Goal: Task Accomplishment & Management: Use online tool/utility

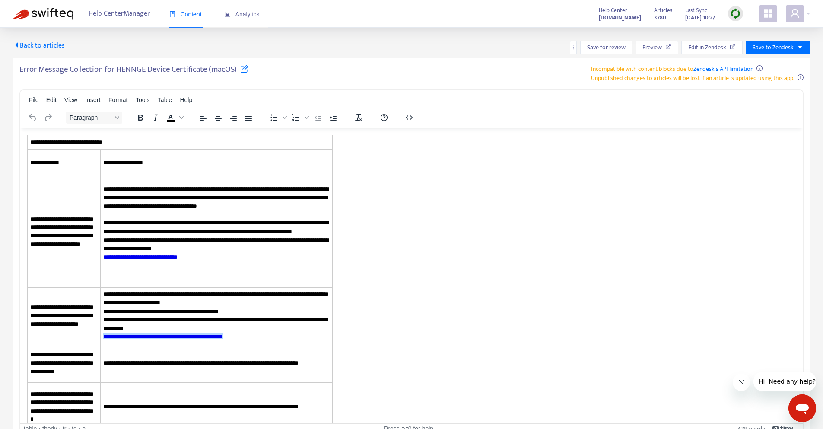
click at [356, 74] on div "Error Message Collection for HENNGE Device Certificate (macOS) Incompatible wit…" at bounding box center [411, 73] width 784 height 18
click at [59, 30] on div "Back to articles Save for review Preview Edit in Zendesk Save to Zendesk Error …" at bounding box center [411, 235] width 823 height 414
click at [60, 22] on div "Help Center Manager Content Analytics" at bounding box center [146, 14] width 267 height 28
click at [69, 10] on img at bounding box center [43, 14] width 60 height 12
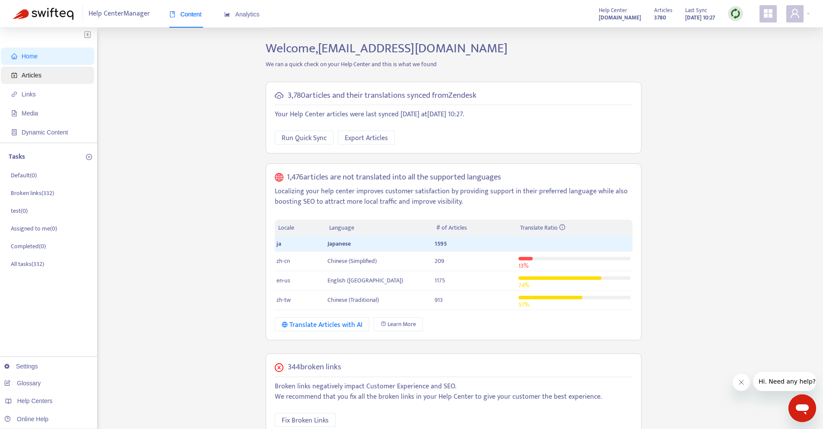
click at [54, 69] on span "Articles" at bounding box center [49, 75] width 76 height 17
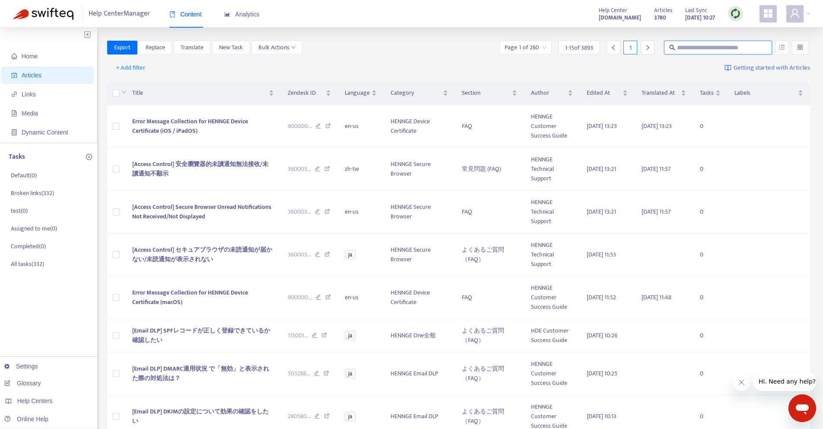
click at [729, 47] on input "text" at bounding box center [718, 48] width 83 height 10
paste input "*********"
type input "*********"
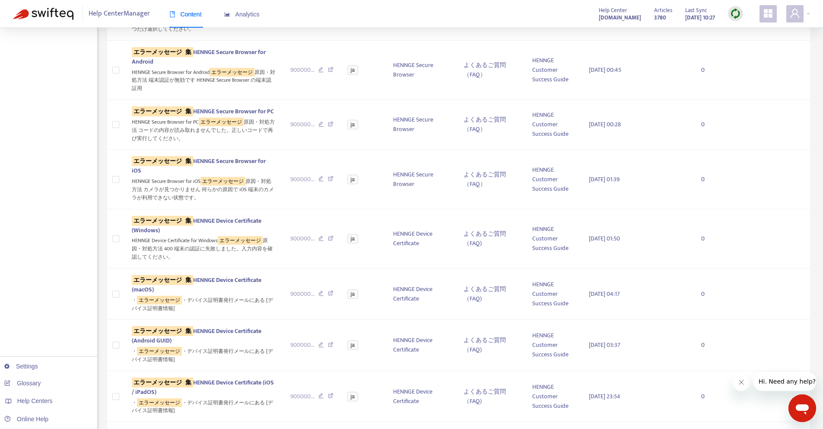
scroll to position [360, 0]
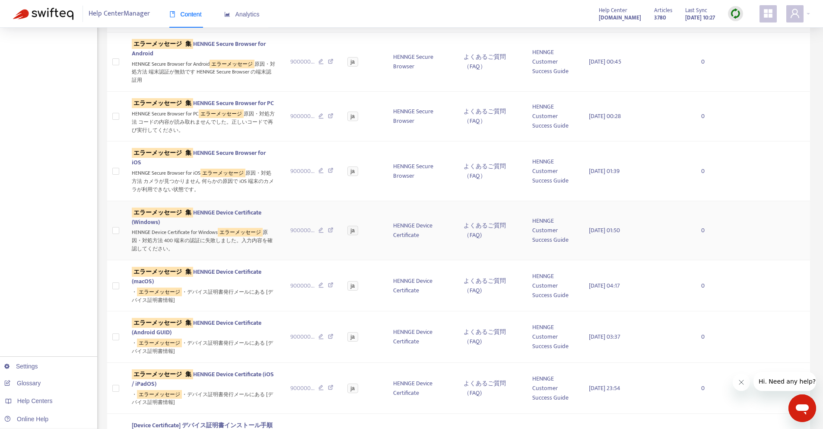
click at [191, 217] on sqkw "集" at bounding box center [189, 212] width 10 height 10
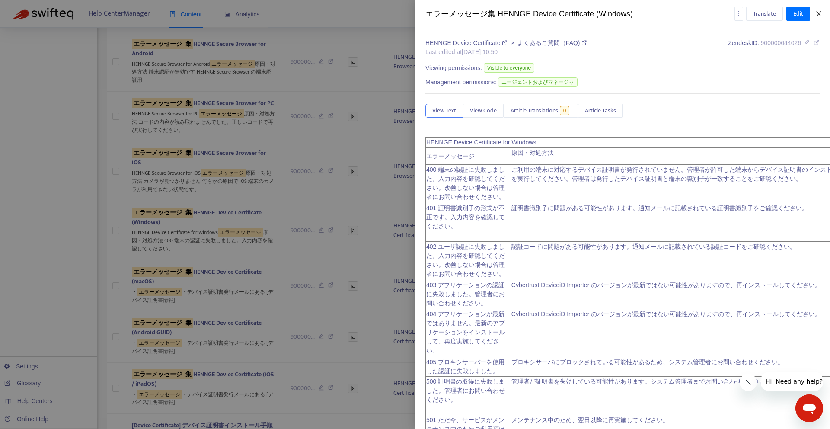
click at [818, 15] on icon "close" at bounding box center [818, 13] width 7 height 7
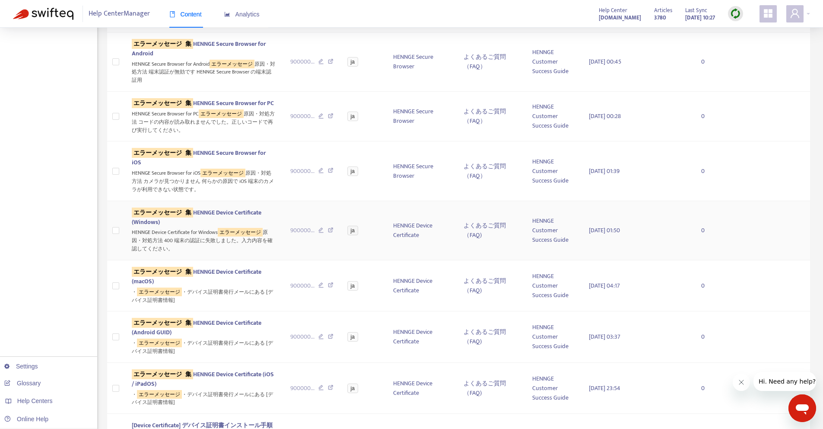
click at [111, 236] on td at bounding box center [116, 230] width 18 height 59
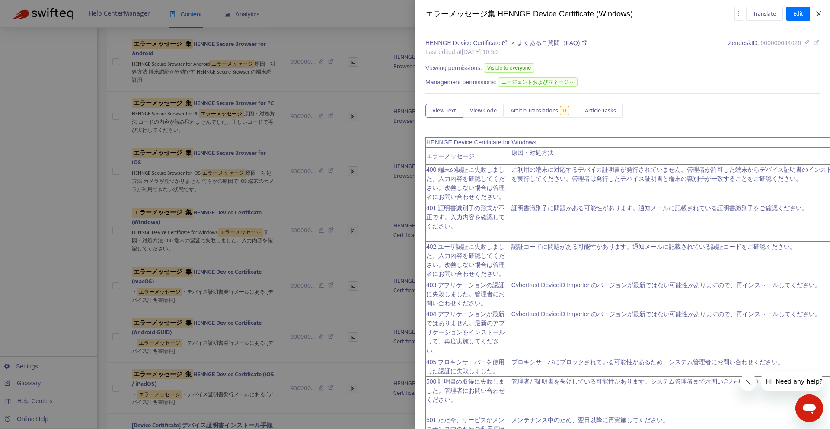
click at [816, 16] on icon "close" at bounding box center [818, 13] width 5 height 5
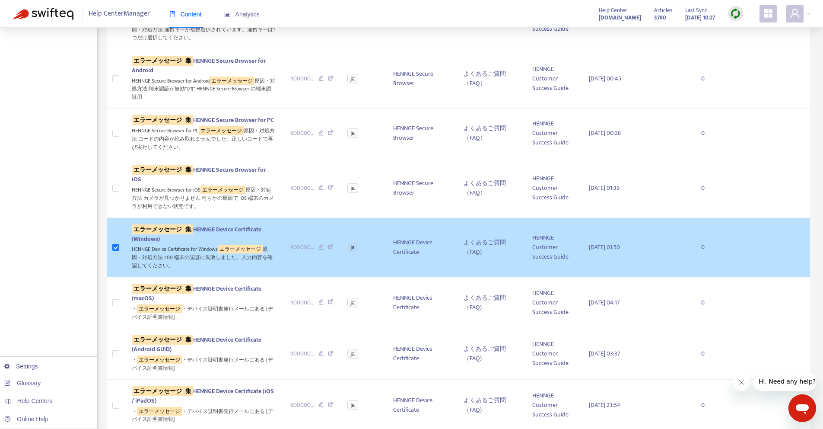
click at [225, 238] on span "エラーメッセージ 集 HENNGE Device Certificate (Windows)" at bounding box center [197, 233] width 130 height 19
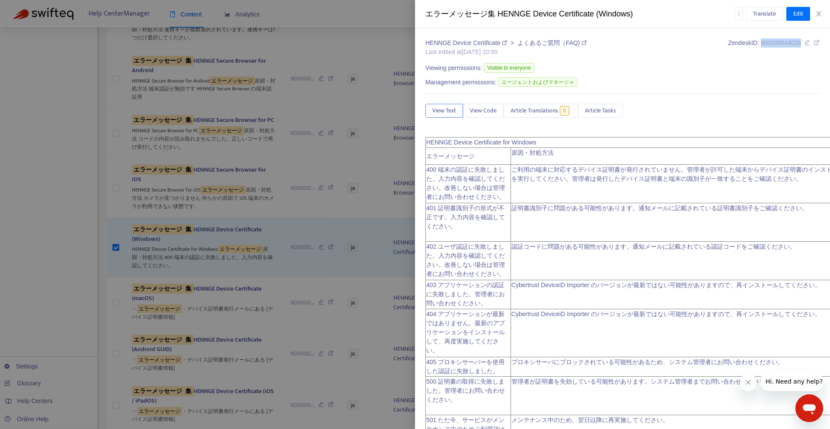
drag, startPoint x: 750, startPoint y: 43, endPoint x: 793, endPoint y: 42, distance: 43.2
click at [793, 42] on span "900000644026" at bounding box center [781, 42] width 40 height 7
copy span "900000644026"
drag, startPoint x: 751, startPoint y: 43, endPoint x: 794, endPoint y: 41, distance: 43.7
click at [794, 41] on div "Zendesk ID: 900000644026" at bounding box center [774, 47] width 92 height 18
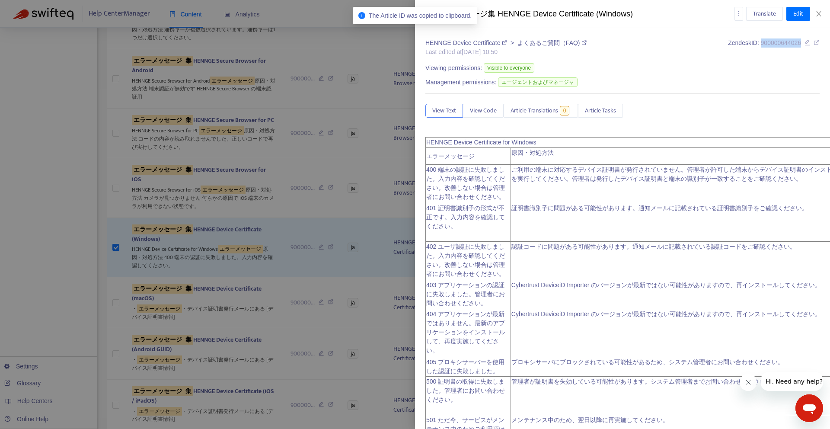
copy span "900000644026"
click at [818, 16] on icon "close" at bounding box center [818, 13] width 7 height 7
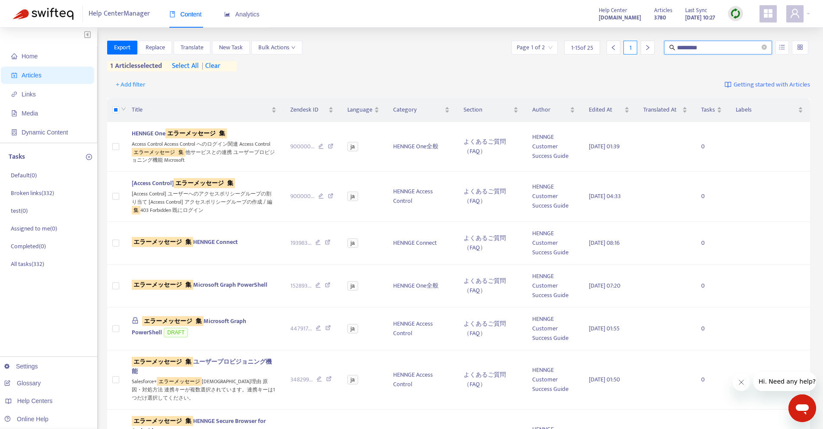
drag, startPoint x: 744, startPoint y: 49, endPoint x: 629, endPoint y: 59, distance: 115.4
click at [630, 59] on div "Export Replace Translate New Task Bulk Actions Page 1 of 2 1 - 15 of 25 1 *****…" at bounding box center [459, 56] width 704 height 31
click at [767, 45] on span "*********" at bounding box center [718, 48] width 108 height 14
click at [767, 46] on icon "close-circle" at bounding box center [764, 47] width 5 height 5
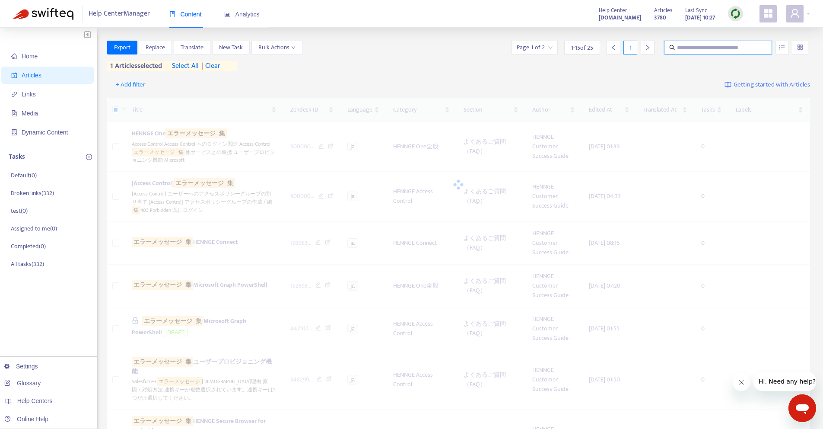
paste input "**********"
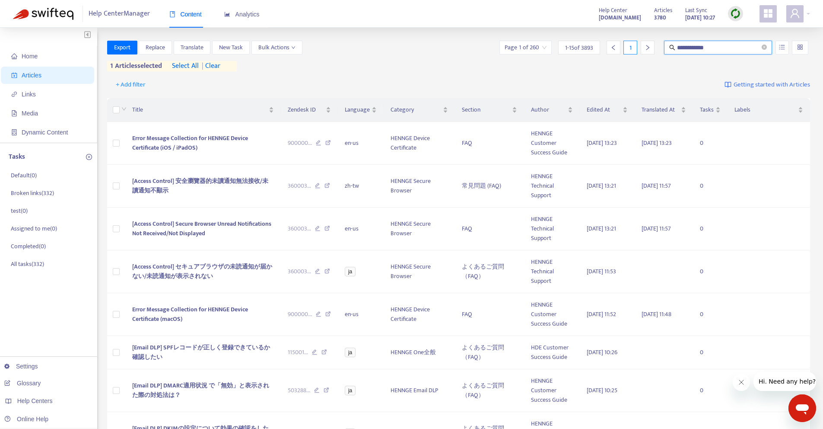
type input "**********"
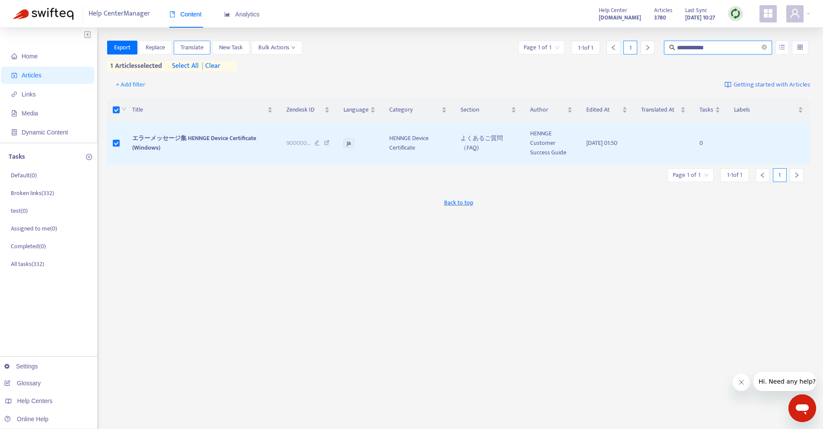
click at [194, 50] on span "Translate" at bounding box center [192, 48] width 23 height 10
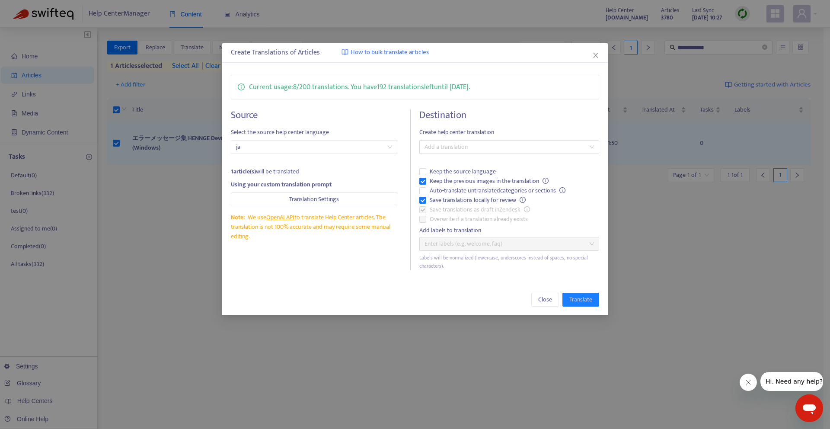
click at [423, 206] on label "Save translations as draft in Zendesk" at bounding box center [509, 210] width 180 height 10
click at [449, 152] on div at bounding box center [504, 147] width 167 height 10
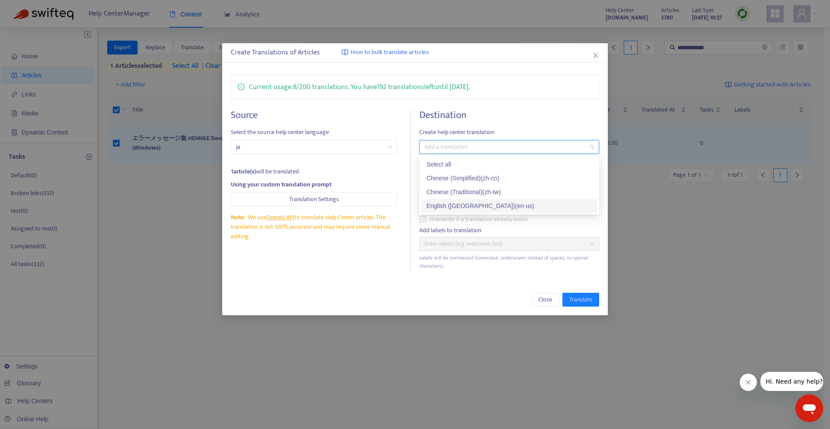
click at [446, 201] on div "English ([GEOGRAPHIC_DATA]) ( en-us )" at bounding box center [509, 206] width 166 height 10
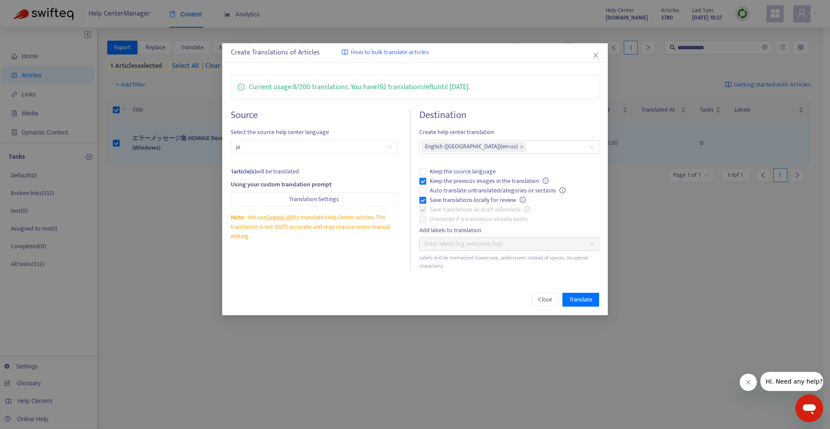
click at [494, 277] on div "Current usage: 8 / 200 translations . You have 192 translations left until [DAT…" at bounding box center [415, 172] width 386 height 213
click at [575, 299] on span "Translate" at bounding box center [580, 300] width 23 height 10
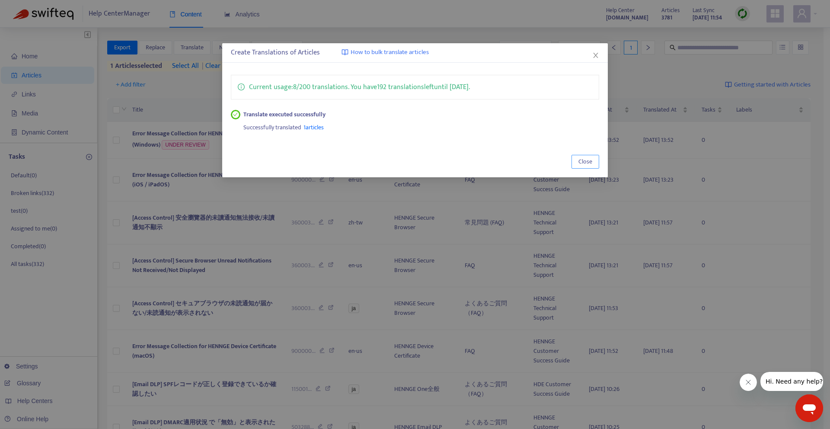
click at [576, 165] on button "Close" at bounding box center [585, 162] width 28 height 14
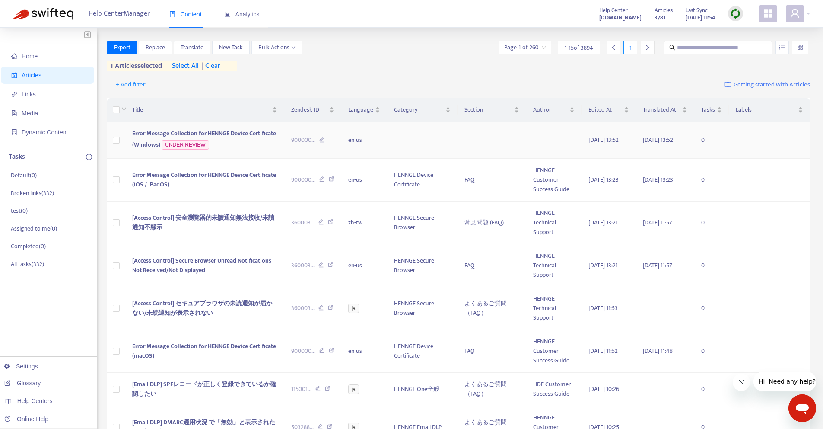
click at [216, 134] on span "Error Message Collection for HENNGE Device Certificate (Windows)" at bounding box center [204, 138] width 144 height 21
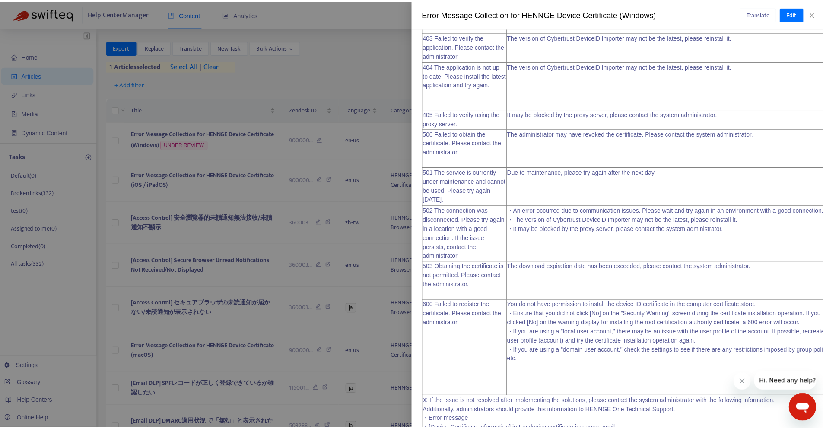
scroll to position [305, 0]
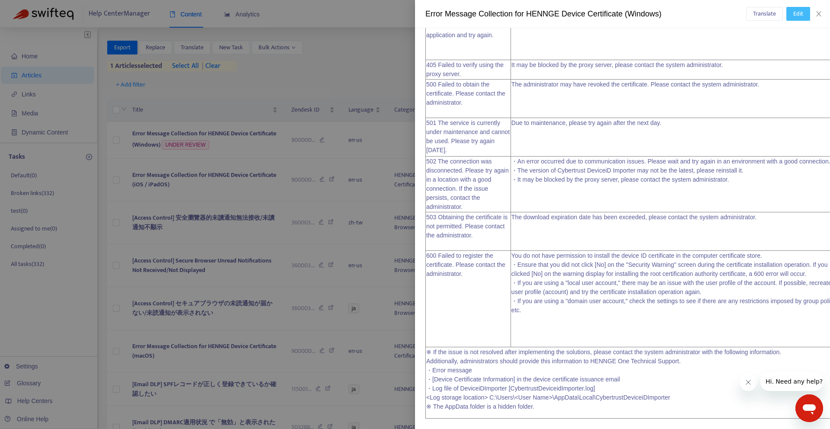
click at [796, 16] on span "Edit" at bounding box center [798, 14] width 10 height 10
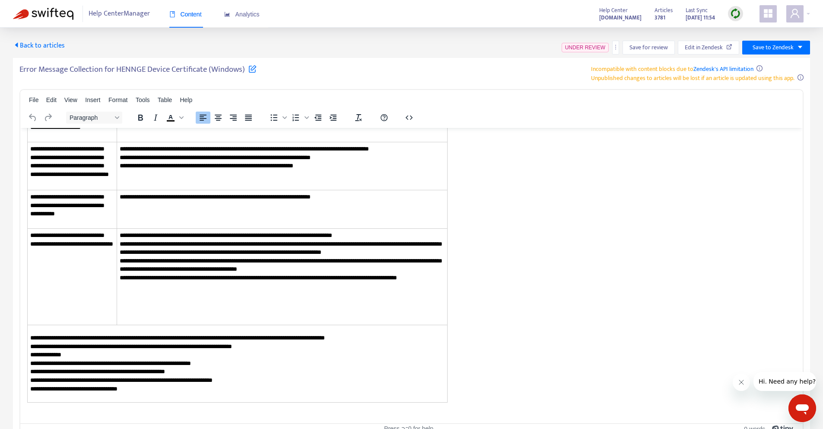
scroll to position [379, 0]
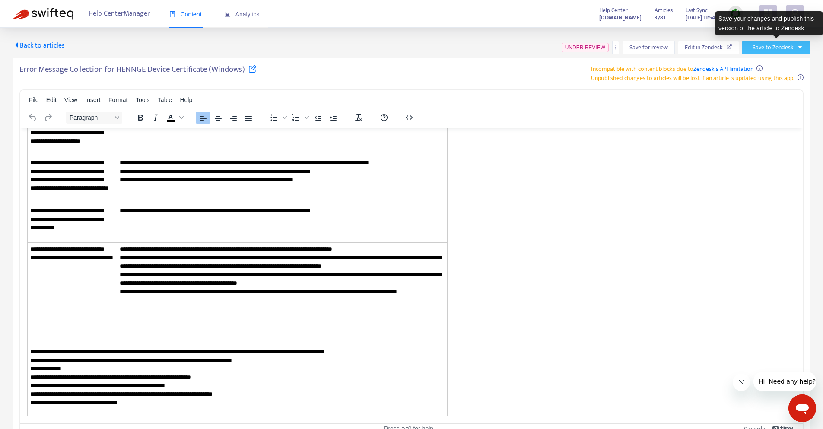
click at [764, 50] on span "Save to Zendesk" at bounding box center [773, 48] width 41 height 10
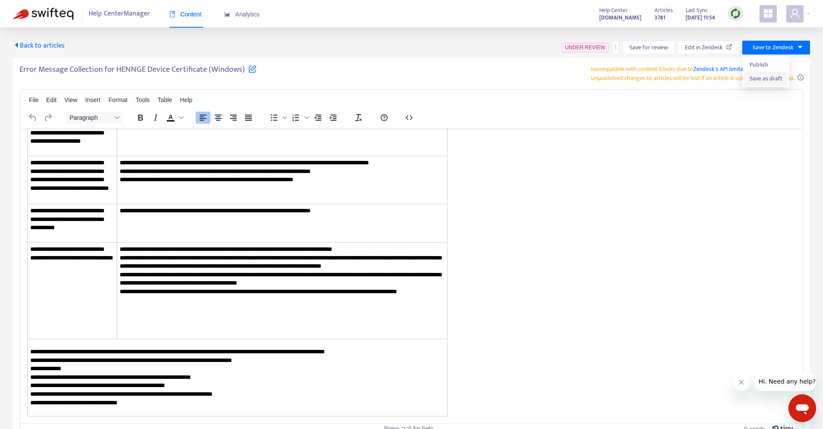
click at [765, 82] on span "Save as draft" at bounding box center [766, 79] width 33 height 10
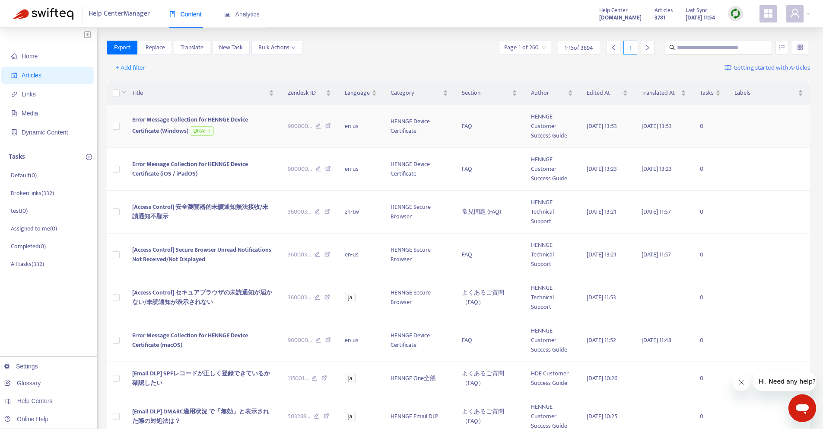
click at [264, 127] on td "Error Message Collection for HENNGE Device Certificate (Windows) DRAFT" at bounding box center [203, 126] width 156 height 43
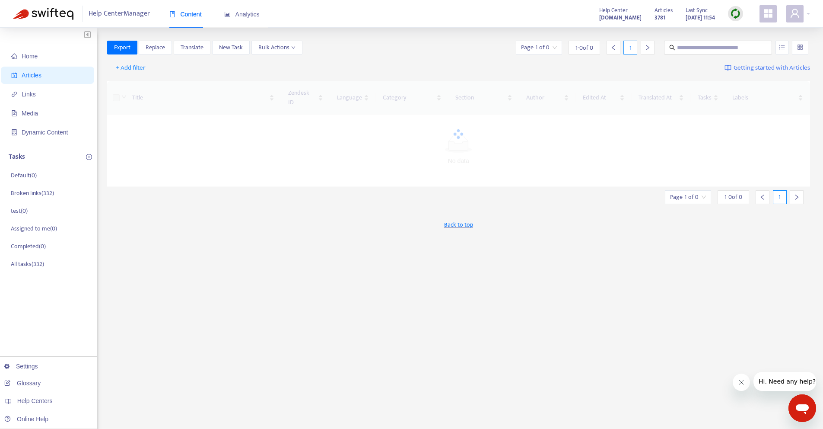
click at [31, 73] on span "Articles" at bounding box center [32, 75] width 20 height 7
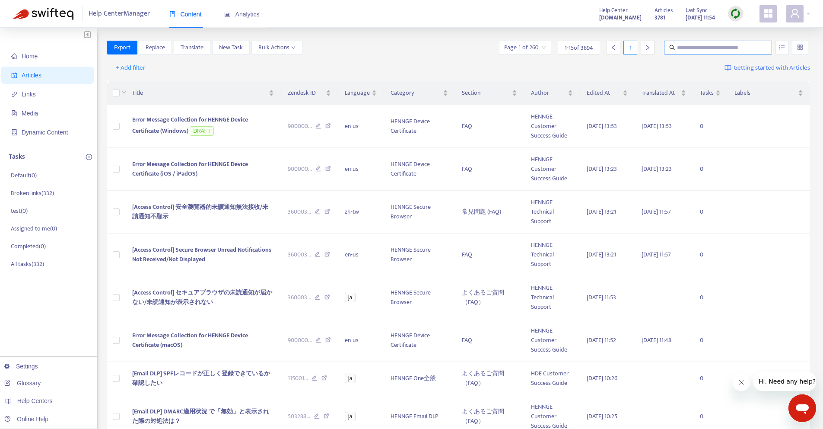
click at [735, 47] on input "text" at bounding box center [718, 48] width 83 height 10
paste input "**********"
type input "**********"
paste input "**********"
type input "**********"
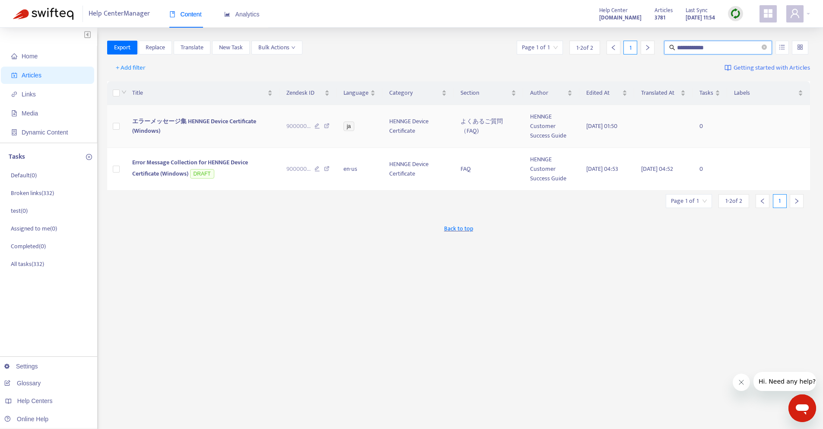
click at [167, 126] on span "エラーメッセージ集 HENNGE Device Certificate (Windows)" at bounding box center [194, 125] width 124 height 19
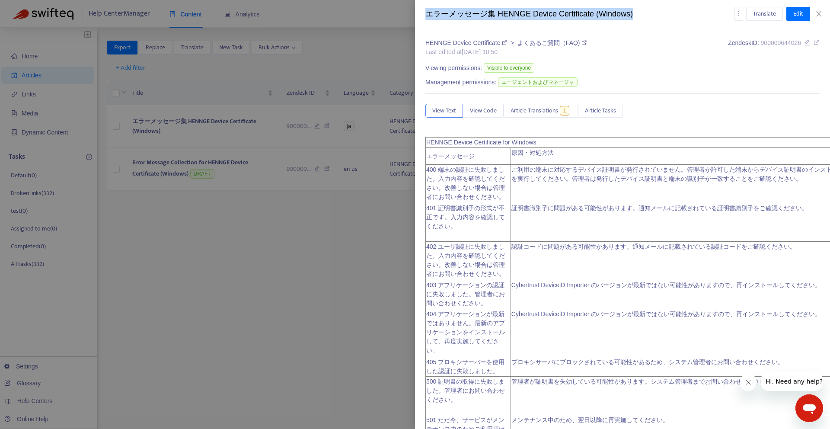
drag, startPoint x: 586, startPoint y: 24, endPoint x: 424, endPoint y: 13, distance: 161.6
click at [424, 13] on div "エラーメッセージ集 HENNGE Device Certificate (Windows) Translate Edit" at bounding box center [622, 14] width 415 height 28
copy div "エラーメッセージ集 HENNGE Device Certificate (Windows)"
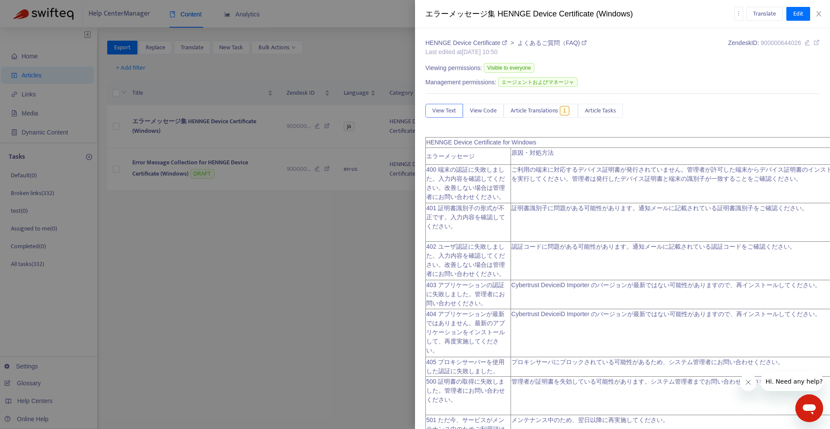
click at [681, 37] on div "HENNGE Device Certificate > よくあるご質問（FAQ) Last edited at [DATE] 10:50 Zendesk ID…" at bounding box center [622, 228] width 415 height 401
